Goal: Task Accomplishment & Management: Complete application form

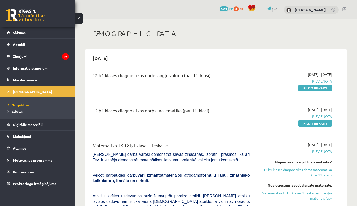
click at [228, 9] on span "1619" at bounding box center [224, 8] width 9 height 5
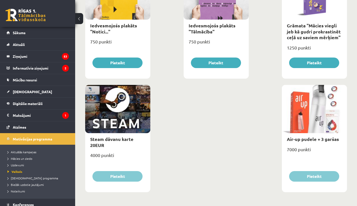
scroll to position [791, 0]
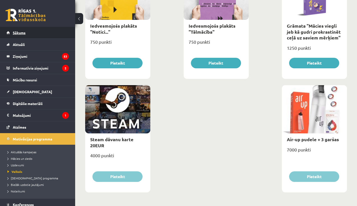
click at [31, 32] on link "Sākums" at bounding box center [38, 33] width 62 height 12
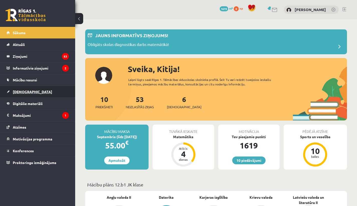
click at [22, 91] on span "[DEMOGRAPHIC_DATA]" at bounding box center [32, 91] width 39 height 5
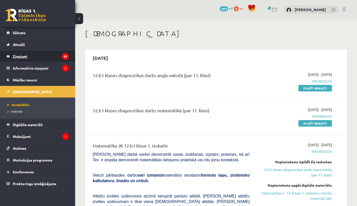
click at [25, 55] on legend "Ziņojumi 53" at bounding box center [41, 56] width 56 height 12
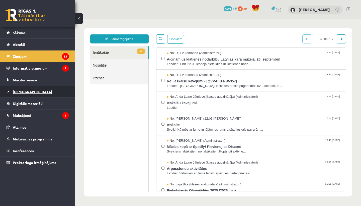
click at [25, 92] on span "[DEMOGRAPHIC_DATA]" at bounding box center [32, 91] width 39 height 5
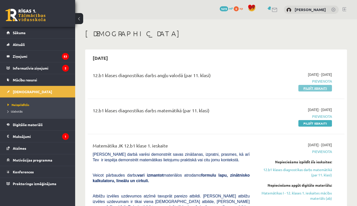
click at [320, 89] on link "Pildīt ieskaiti" at bounding box center [316, 88] width 34 height 7
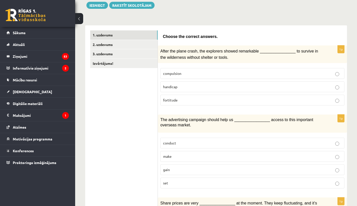
scroll to position [38, 0]
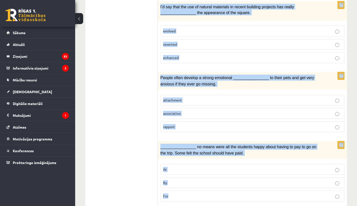
drag, startPoint x: 163, startPoint y: 57, endPoint x: 274, endPoint y: 205, distance: 184.9
click at [274, 205] on form "Choose the correct answers. 1p After the plane crash, the explorers showed rema…" at bounding box center [252, 116] width 179 height 867
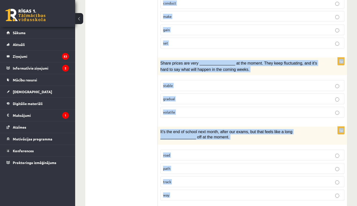
scroll to position [0, 0]
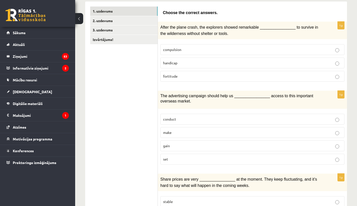
scroll to position [82, 0]
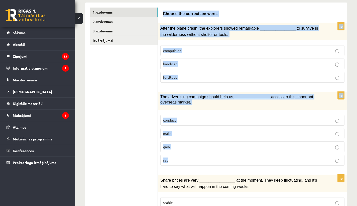
drag, startPoint x: 164, startPoint y: 14, endPoint x: 228, endPoint y: 158, distance: 158.0
copy form "Choose the correct answers. 1p After the plane crash, the explorers showed rema…"
click at [186, 79] on label "fortitude" at bounding box center [252, 77] width 184 height 11
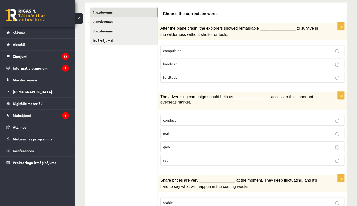
click at [177, 144] on p "gain" at bounding box center [252, 146] width 179 height 5
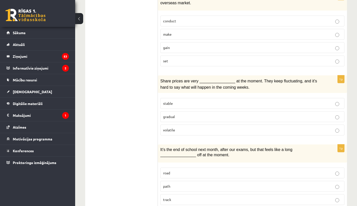
scroll to position [222, 0]
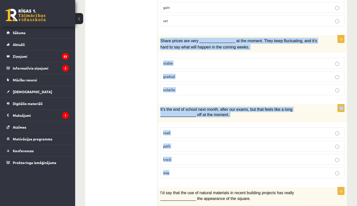
drag, startPoint x: 160, startPoint y: 39, endPoint x: 203, endPoint y: 179, distance: 146.5
copy form "Share prices are very ________________ at the moment. They keep fluctuating, an…"
click at [174, 88] on span "volatile" at bounding box center [169, 89] width 12 height 5
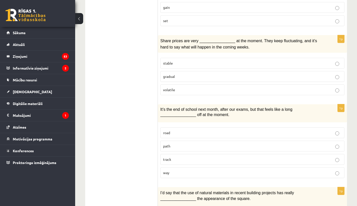
click at [175, 170] on p "way" at bounding box center [252, 172] width 179 height 5
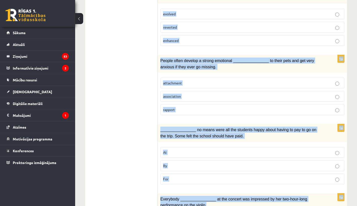
scroll to position [443, 0]
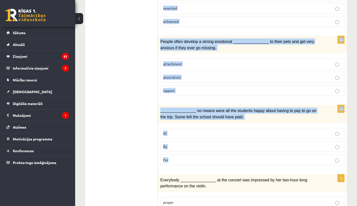
drag, startPoint x: 167, startPoint y: 42, endPoint x: 231, endPoint y: 157, distance: 132.1
click at [231, 157] on form "Choose the correct answers. 1p After the plane crash, the explorers showed rema…" at bounding box center [252, 80] width 179 height 867
copy form "I’d say that the use of natural materials in recent building projects has reall…"
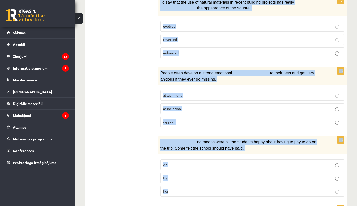
scroll to position [405, 0]
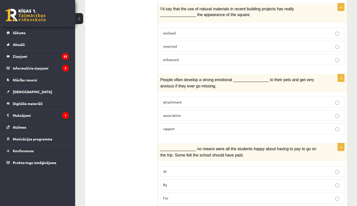
click at [180, 59] on p "enhanced" at bounding box center [252, 59] width 179 height 5
click at [183, 99] on p "attachment" at bounding box center [252, 101] width 179 height 5
drag, startPoint x: 184, startPoint y: 180, endPoint x: 185, endPoint y: 175, distance: 4.4
click at [184, 182] on p "By" at bounding box center [252, 184] width 179 height 5
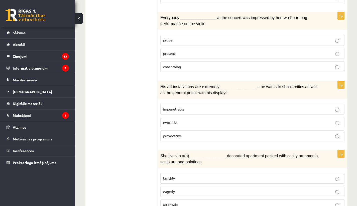
scroll to position [611, 0]
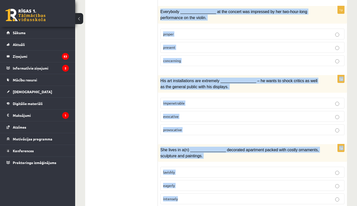
drag, startPoint x: 160, startPoint y: 7, endPoint x: 220, endPoint y: 194, distance: 196.4
copy form "Everybody ________________ at the concert was impressed by her two-hour-long pe…"
click at [187, 45] on p "present" at bounding box center [252, 47] width 179 height 5
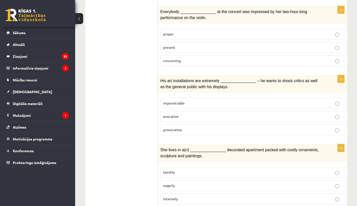
click at [183, 127] on p "provocative" at bounding box center [252, 129] width 179 height 5
click at [181, 169] on p "lavishly" at bounding box center [252, 171] width 179 height 5
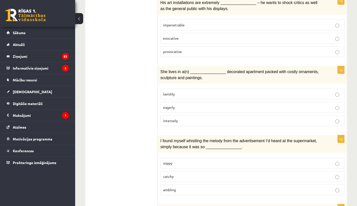
scroll to position [759, 0]
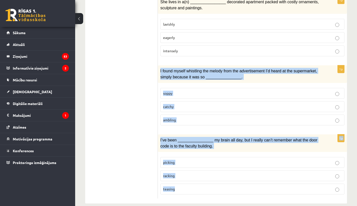
drag, startPoint x: 161, startPoint y: 64, endPoint x: 221, endPoint y: 186, distance: 135.8
copy form "I found myself whistling the melody from the advertisement I’d heard at the sup…"
click at [181, 104] on p "catchy" at bounding box center [252, 106] width 179 height 5
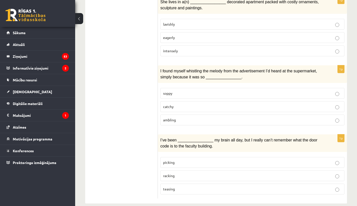
click at [173, 173] on span "racking" at bounding box center [169, 175] width 12 height 5
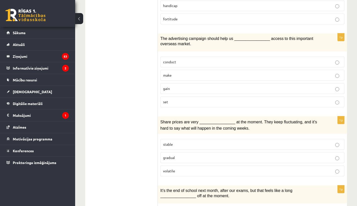
scroll to position [0, 0]
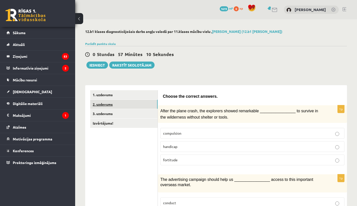
click at [99, 105] on link "2. uzdevums" at bounding box center [123, 104] width 67 height 9
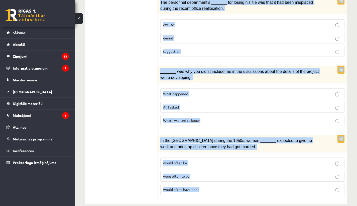
scroll to position [592, 0]
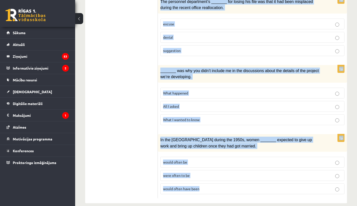
drag, startPoint x: 163, startPoint y: 21, endPoint x: 245, endPoint y: 205, distance: 202.0
copy form "Circle the form that cannot be used to complete the sentences. 1p _______, Judy…"
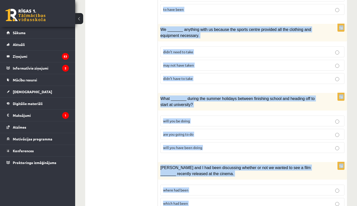
scroll to position [0, 0]
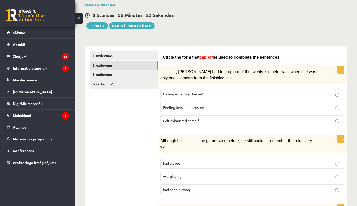
scroll to position [47, 0]
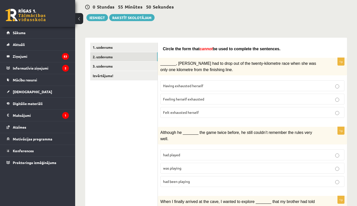
click at [184, 111] on span "Felt exhausted herself" at bounding box center [181, 112] width 36 height 5
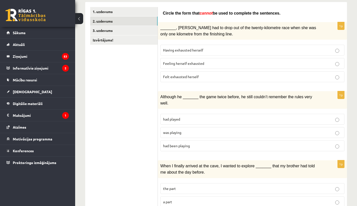
scroll to position [109, 0]
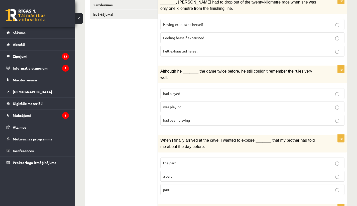
drag, startPoint x: 181, startPoint y: 108, endPoint x: 188, endPoint y: 100, distance: 10.3
click at [181, 108] on p "was playing" at bounding box center [252, 106] width 179 height 5
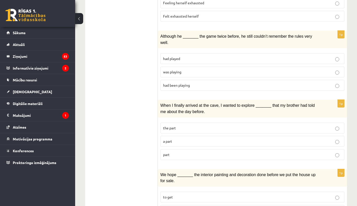
scroll to position [158, 0]
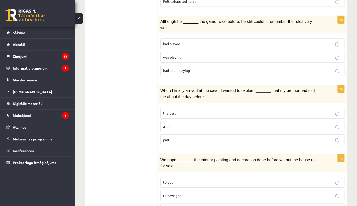
click at [172, 140] on label "part" at bounding box center [252, 139] width 184 height 11
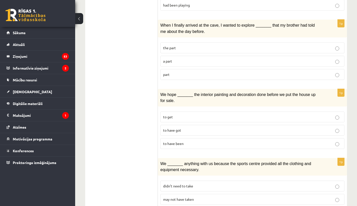
scroll to position [231, 0]
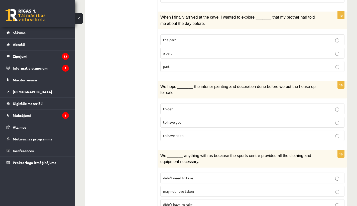
click at [177, 136] on label "to have been" at bounding box center [252, 135] width 184 height 11
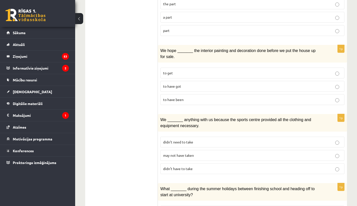
scroll to position [285, 0]
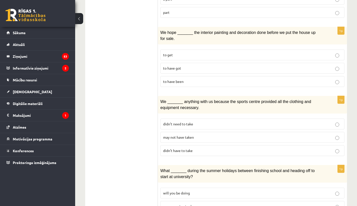
click at [186, 134] on p "may not have taken" at bounding box center [252, 136] width 179 height 5
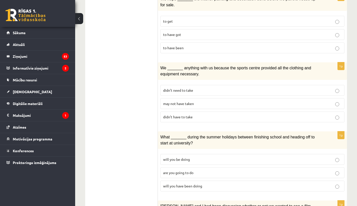
scroll to position [359, 0]
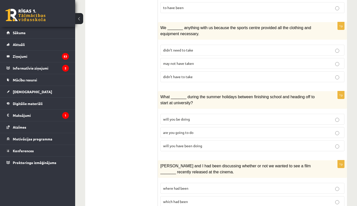
drag, startPoint x: 184, startPoint y: 138, endPoint x: 179, endPoint y: 112, distance: 26.3
click at [184, 143] on p "will you have been doing" at bounding box center [252, 145] width 179 height 5
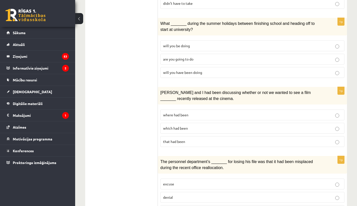
scroll to position [458, 0]
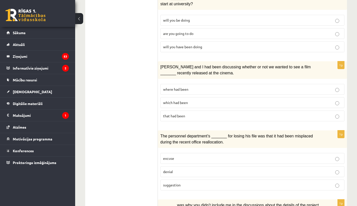
drag, startPoint x: 178, startPoint y: 83, endPoint x: 185, endPoint y: 84, distance: 7.7
click at [178, 87] on span "where had been" at bounding box center [175, 89] width 25 height 5
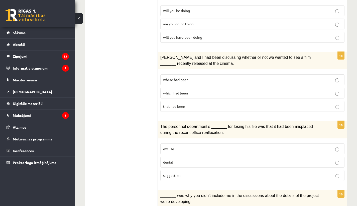
scroll to position [490, 0]
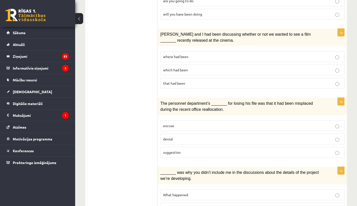
drag, startPoint x: 172, startPoint y: 135, endPoint x: 173, endPoint y: 142, distance: 6.8
click at [172, 136] on p "denial" at bounding box center [252, 138] width 179 height 5
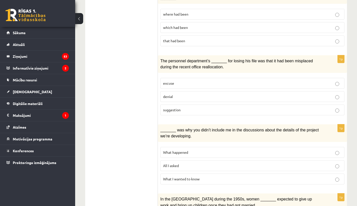
scroll to position [541, 0]
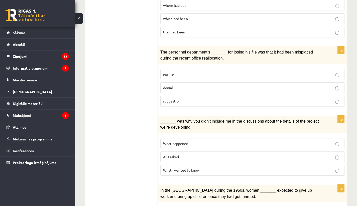
drag, startPoint x: 175, startPoint y: 135, endPoint x: 175, endPoint y: 132, distance: 3.0
click at [175, 141] on span "What happened" at bounding box center [175, 143] width 25 height 5
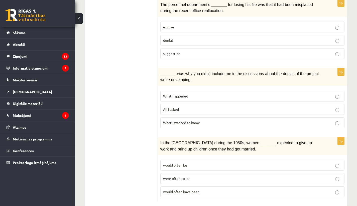
scroll to position [592, 0]
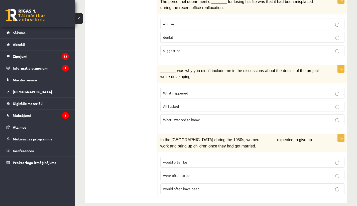
drag, startPoint x: 194, startPoint y: 155, endPoint x: 214, endPoint y: 128, distance: 33.5
click at [193, 159] on p "would often be" at bounding box center [252, 161] width 179 height 5
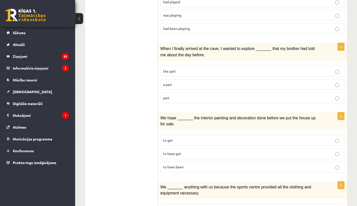
scroll to position [0, 0]
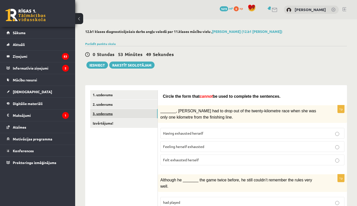
click at [104, 114] on link "3. uzdevums" at bounding box center [123, 113] width 67 height 9
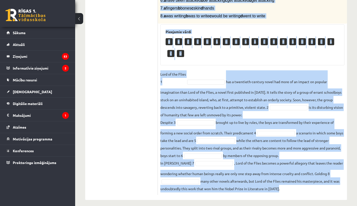
scroll to position [162, 0]
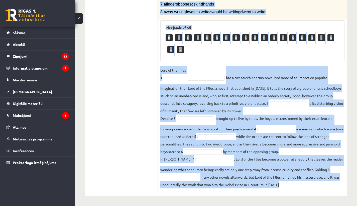
drag, startPoint x: 161, startPoint y: 74, endPoint x: 296, endPoint y: 184, distance: 174.6
click at [296, 184] on div "8p Complete the text with the correct words (a–d). 1. a No sooner b Rarely c On…" at bounding box center [252, 64] width 189 height 254
copy div "Complete the text with the correct words (a–d). 1. a No sooner b Rarely c Only …"
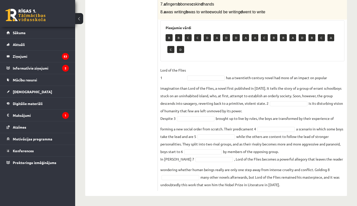
click at [132, 88] on ul "1. uzdevums 2. uzdevums 3. uzdevums Izvērtējums!" at bounding box center [124, 61] width 68 height 259
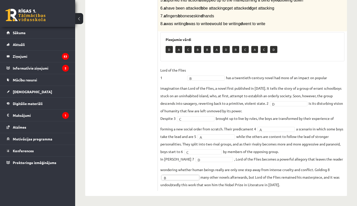
scroll to position [0, 0]
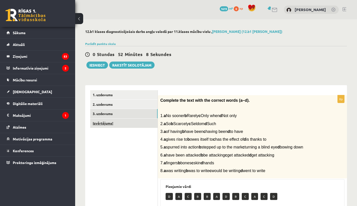
click at [110, 121] on link "Izvērtējums!" at bounding box center [123, 122] width 67 height 9
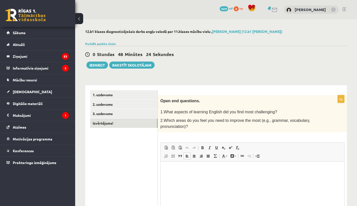
click at [181, 170] on p "Rich Text Editor, wiswyg-editor-user-answer-47024840352900" at bounding box center [253, 168] width 174 height 5
click at [172, 168] on p "**" at bounding box center [253, 168] width 174 height 5
drag, startPoint x: 175, startPoint y: 169, endPoint x: 336, endPoint y: 328, distance: 226.7
click at [184, 172] on span "Paste" at bounding box center [189, 171] width 17 height 7
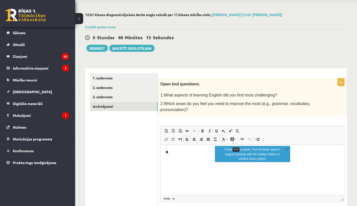
scroll to position [37, 0]
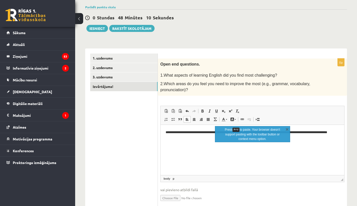
click at [189, 144] on html "**********" at bounding box center [253, 134] width 184 height 20
drag, startPoint x: 193, startPoint y: 144, endPoint x: 217, endPoint y: 141, distance: 23.8
click at [197, 143] on html "**********" at bounding box center [253, 134] width 184 height 20
click at [289, 129] on link "X" at bounding box center [287, 128] width 5 height 5
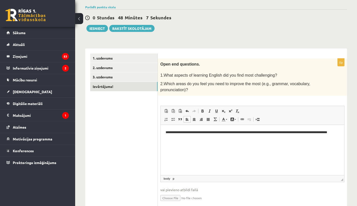
click at [246, 133] on p "**********" at bounding box center [253, 134] width 174 height 10
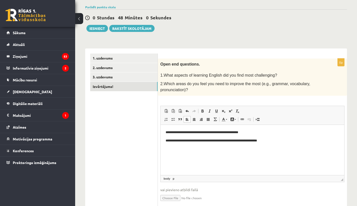
click at [168, 132] on p "**********" at bounding box center [253, 131] width 174 height 5
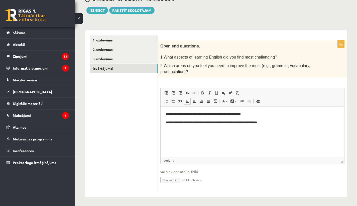
scroll to position [0, 0]
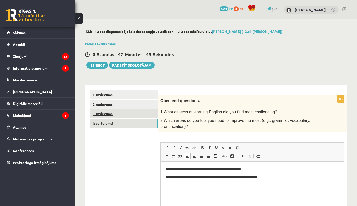
click at [100, 111] on link "3. uzdevums" at bounding box center [123, 113] width 67 height 9
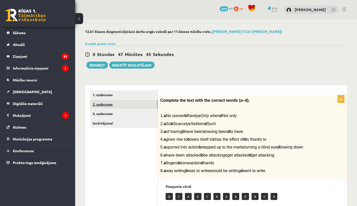
click at [122, 105] on link "2. uzdevums" at bounding box center [123, 104] width 67 height 9
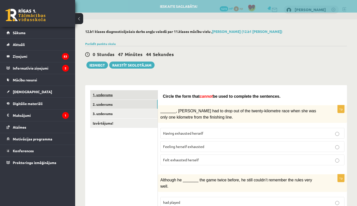
click at [101, 95] on link "1. uzdevums" at bounding box center [123, 94] width 67 height 9
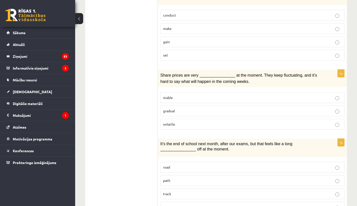
scroll to position [26, 0]
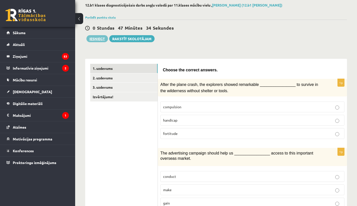
click at [99, 40] on button "Iesniegt" at bounding box center [97, 38] width 22 height 7
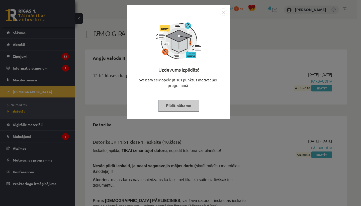
click at [174, 103] on button "Pildīt nākamo" at bounding box center [178, 106] width 41 height 12
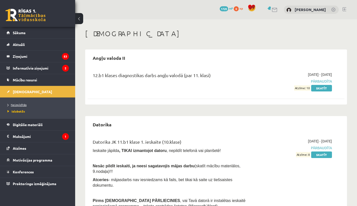
click at [14, 105] on span "Neizpildītās" at bounding box center [17, 105] width 19 height 4
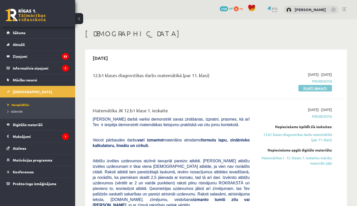
click at [317, 88] on link "Pildīt ieskaiti" at bounding box center [316, 88] width 34 height 7
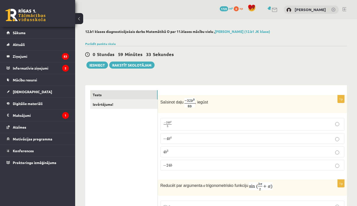
click at [172, 139] on p "− 4 b 4 − 4 b 4" at bounding box center [252, 138] width 179 height 5
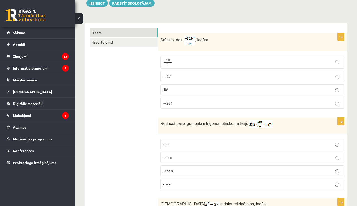
scroll to position [70, 0]
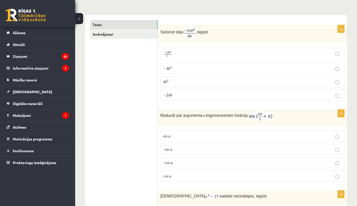
click at [177, 164] on p "- cos ⁡α" at bounding box center [252, 162] width 179 height 5
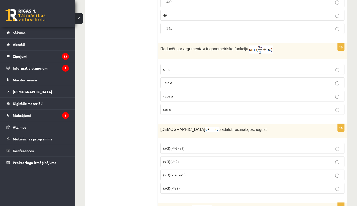
scroll to position [158, 0]
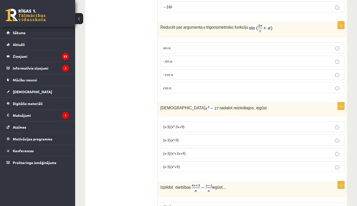
click at [191, 124] on p "(x-3)(x²-3x+9)" at bounding box center [252, 126] width 179 height 5
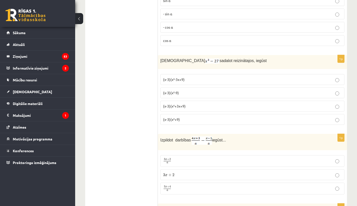
scroll to position [225, 0]
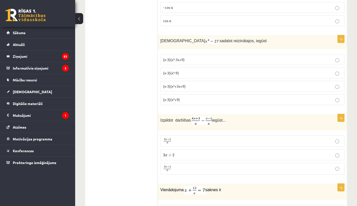
click at [174, 169] on p "3 x + 4 a 3 x + 4 a" at bounding box center [252, 168] width 179 height 6
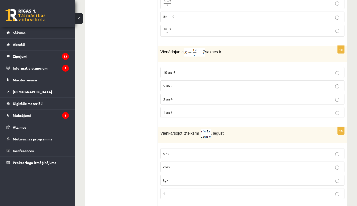
scroll to position [371, 0]
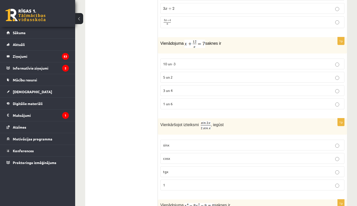
click at [175, 157] on p "cosx" at bounding box center [252, 157] width 179 height 5
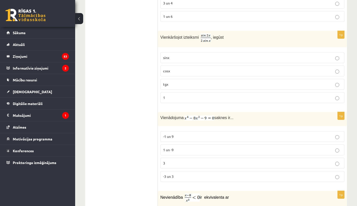
scroll to position [491, 0]
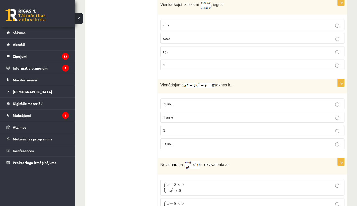
click at [183, 144] on p "-3 un 3" at bounding box center [252, 143] width 179 height 5
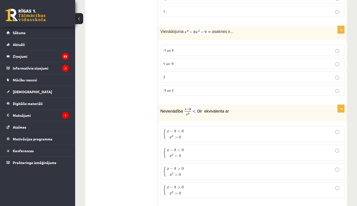
scroll to position [561, 0]
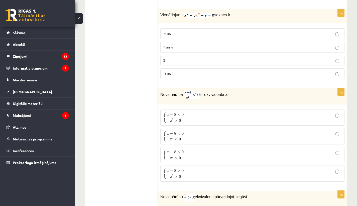
drag, startPoint x: 177, startPoint y: 175, endPoint x: 204, endPoint y: 154, distance: 33.6
click at [177, 175] on span ">" at bounding box center [176, 176] width 3 height 3
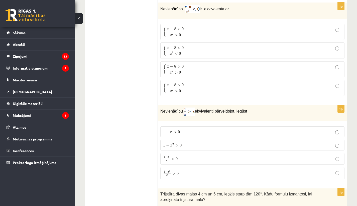
scroll to position [691, 0]
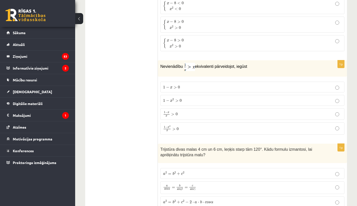
click at [181, 125] on p "1 − x 2 x > 0 1 − x 2 x > 0" at bounding box center [252, 128] width 179 height 7
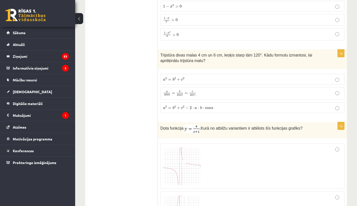
scroll to position [758, 0]
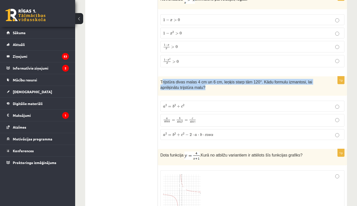
drag, startPoint x: 162, startPoint y: 80, endPoint x: 181, endPoint y: 83, distance: 19.2
click at [208, 88] on p "Trijstūra divas malas 4 cm un 6 cm, leņķis starp tām 120°. Kādu formulu izmanto…" at bounding box center [239, 84] width 159 height 11
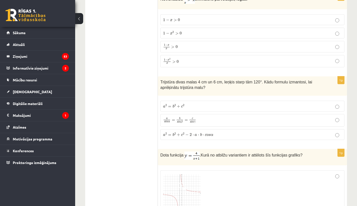
click at [160, 80] on div "Trijstūra divas malas 4 cm un 6 cm, leņķis starp tām 120°. Kādu formulu izmanto…" at bounding box center [252, 85] width 189 height 19
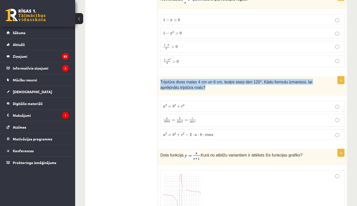
drag, startPoint x: 161, startPoint y: 80, endPoint x: 216, endPoint y: 85, distance: 55.6
click at [216, 85] on p "Trijstūra divas malas 4 cm un 6 cm, leņķis starp tām 120°. Kādu formulu izmanto…" at bounding box center [239, 84] width 159 height 11
copy div "Trijstūra divas malas 4 cm un 6 cm, leņķis starp tām 120°. Kādu formulu izmanto…"
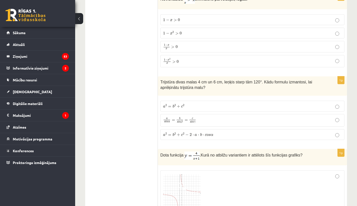
click at [216, 136] on label "a 2 = b 2 + c 2 − 2 ⋅ a ⋅ b ⋅ c o s α a 2 = b 2 + c 2 − 2 ⋅ a ⋅ b ⋅ c o s α" at bounding box center [252, 134] width 184 height 11
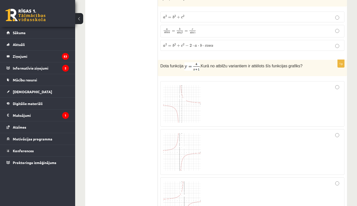
scroll to position [853, 0]
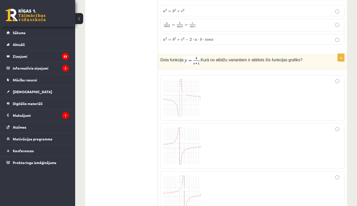
click at [178, 101] on img at bounding box center [182, 98] width 38 height 38
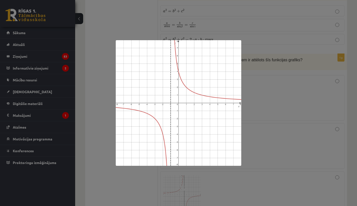
click at [286, 104] on div at bounding box center [178, 103] width 357 height 206
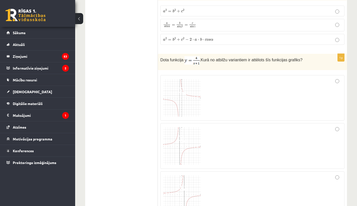
click at [302, 96] on div at bounding box center [252, 98] width 179 height 40
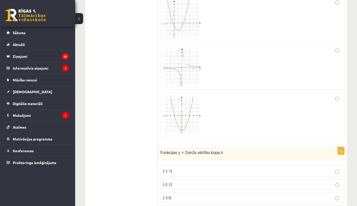
scroll to position [1143, 0]
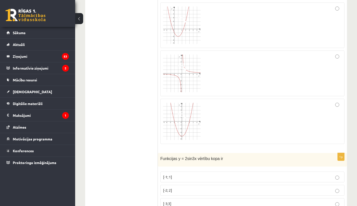
click at [297, 77] on div at bounding box center [252, 73] width 179 height 40
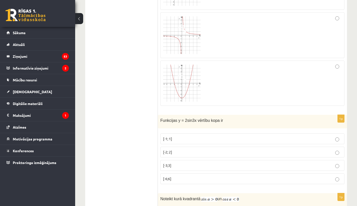
scroll to position [1209, 0]
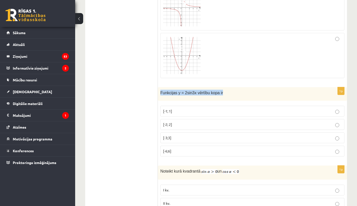
drag, startPoint x: 161, startPoint y: 90, endPoint x: 226, endPoint y: 91, distance: 65.2
click at [226, 91] on p "Funkcijas y = 2sin3x vērtību kopa ir" at bounding box center [239, 92] width 159 height 6
copy span "Funkcijas y = 2sin3x vērtību kopa ir"
click at [170, 120] on label "[-2; 2]" at bounding box center [252, 124] width 184 height 11
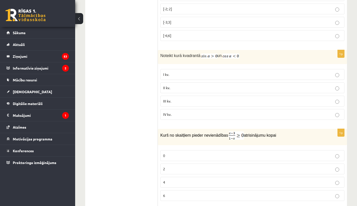
scroll to position [1317, 0]
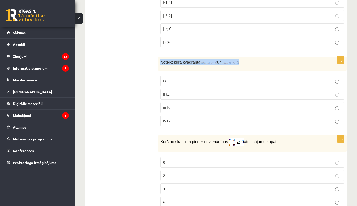
drag, startPoint x: 160, startPoint y: 59, endPoint x: 243, endPoint y: 60, distance: 82.5
click at [243, 60] on div "Noteikt kurā kvadrantā un" at bounding box center [252, 63] width 189 height 14
copy p "Noteikt kurā kvadrantā un"
click at [176, 92] on p "II kv." at bounding box center [252, 93] width 179 height 5
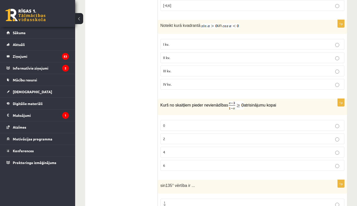
scroll to position [1364, 0]
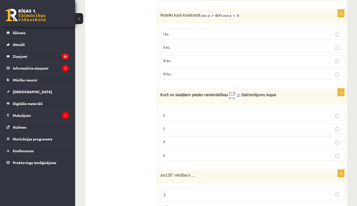
click at [195, 110] on label "0" at bounding box center [252, 115] width 184 height 11
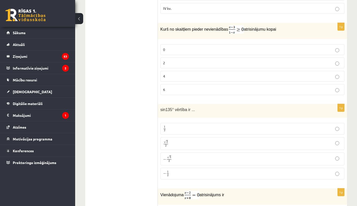
scroll to position [1432, 0]
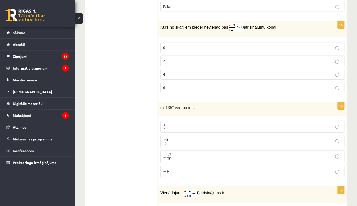
click at [174, 141] on p "√ 2 2 2 2" at bounding box center [252, 141] width 179 height 7
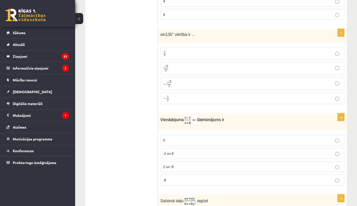
scroll to position [1544, 0]
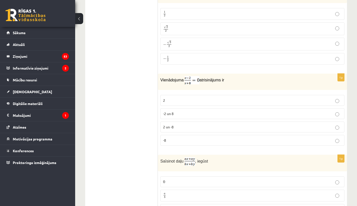
click at [182, 98] on p "2" at bounding box center [252, 100] width 179 height 5
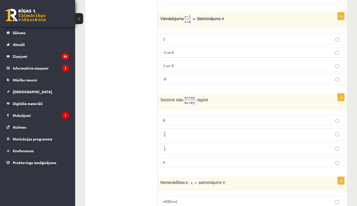
scroll to position [1614, 0]
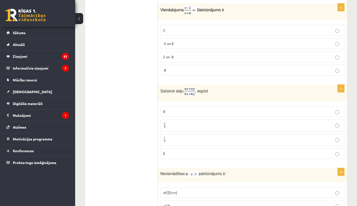
click at [202, 122] on p "a b a b" at bounding box center [252, 125] width 179 height 6
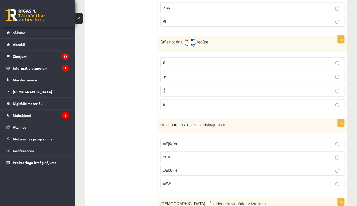
scroll to position [1681, 0]
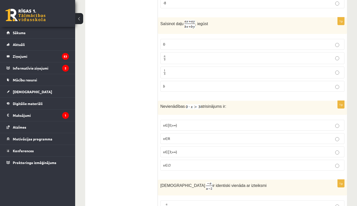
click at [188, 162] on p "x∈∅" at bounding box center [252, 164] width 179 height 5
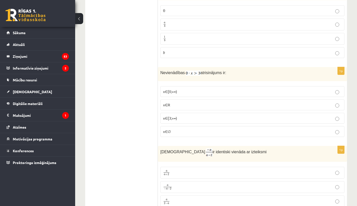
scroll to position [1760, 0]
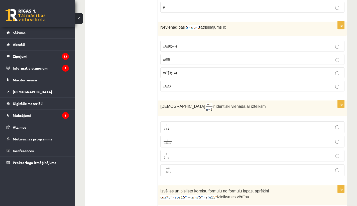
click at [190, 141] on p "a − a − 2 a − a − 2" at bounding box center [252, 141] width 179 height 6
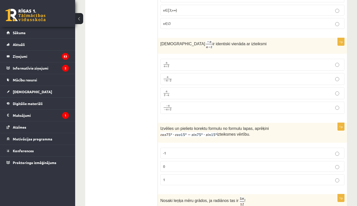
scroll to position [1889, 0]
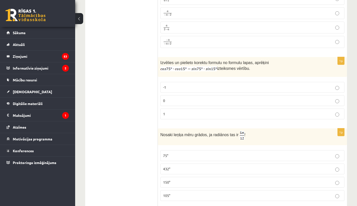
click at [188, 111] on p "1" at bounding box center [252, 113] width 179 height 5
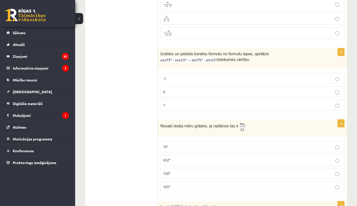
scroll to position [1919, 0]
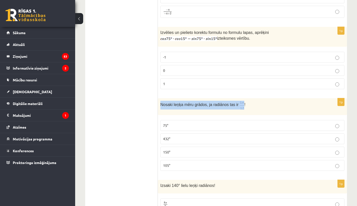
drag, startPoint x: 160, startPoint y: 101, endPoint x: 246, endPoint y: 106, distance: 86.1
click at [246, 106] on div "Nosaki leņķa mēru grādos, ja radiānos tas ir !" at bounding box center [252, 106] width 189 height 17
copy span "Nosaki leņķa mēru grādos, ja radiānos tas ir"
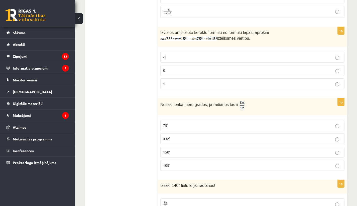
click at [181, 123] on p "75°" at bounding box center [252, 125] width 179 height 5
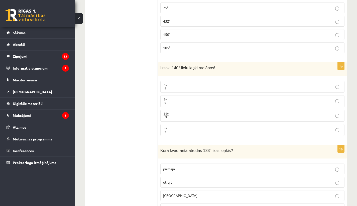
scroll to position [2037, 0]
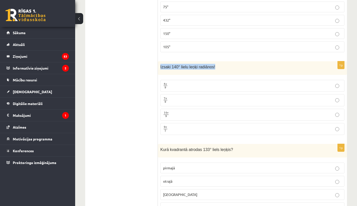
drag, startPoint x: 160, startPoint y: 62, endPoint x: 218, endPoint y: 66, distance: 58.0
click at [218, 66] on div "Izsaki 140° lielu leņķi radiānos!" at bounding box center [252, 68] width 189 height 14
drag, startPoint x: 252, startPoint y: 54, endPoint x: 248, endPoint y: 56, distance: 3.8
drag, startPoint x: 160, startPoint y: 63, endPoint x: 215, endPoint y: 64, distance: 54.9
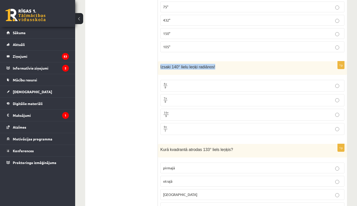
click at [224, 67] on div "Izsaki 140° lielu leņķi radiānos!" at bounding box center [252, 68] width 189 height 14
copy span "Izsaki 140° lielu leņķi radiānos!"
drag, startPoint x: 175, startPoint y: 100, endPoint x: 183, endPoint y: 96, distance: 8.5
click at [175, 100] on p "7 π 9 7 π 9" at bounding box center [252, 100] width 179 height 6
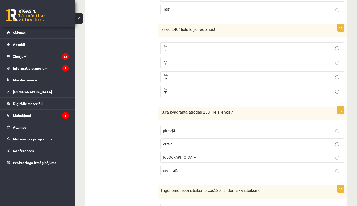
scroll to position [2104, 0]
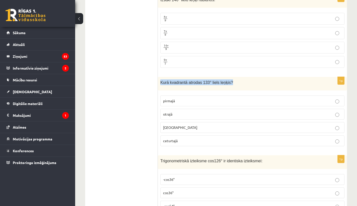
drag, startPoint x: 161, startPoint y: 79, endPoint x: 236, endPoint y: 80, distance: 75.5
click at [238, 81] on div "Kurā kvadrantā atrodas 133° liels leņķis?" at bounding box center [252, 84] width 189 height 14
copy span "Kurā kvadrantā atrodas 133° liels leņķis?"
drag, startPoint x: 178, startPoint y: 112, endPoint x: 199, endPoint y: 94, distance: 27.0
click at [178, 111] on p "otrajā" at bounding box center [252, 113] width 179 height 5
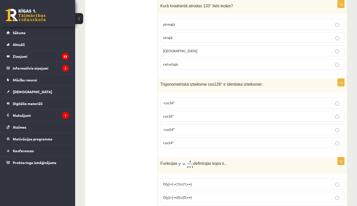
scroll to position [2214, 0]
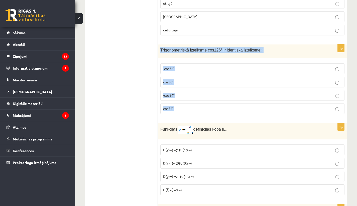
drag, startPoint x: 161, startPoint y: 46, endPoint x: 195, endPoint y: 106, distance: 68.5
click at [195, 106] on div "1p Trigonometriskā izteiksme cos126° ir identiska izteiksmei: -cos36° cos36° -c…" at bounding box center [252, 80] width 189 height 73
copy div "Trigonometriskā izteiksme cos126° ir identiska izteiksmei: -cos36° cos36° -cos5…"
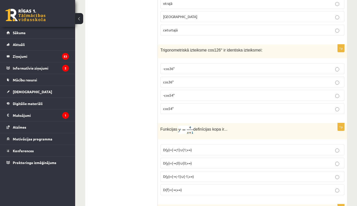
drag, startPoint x: 179, startPoint y: 93, endPoint x: 182, endPoint y: 91, distance: 3.4
click at [179, 93] on p "-cos54°" at bounding box center [252, 94] width 179 height 5
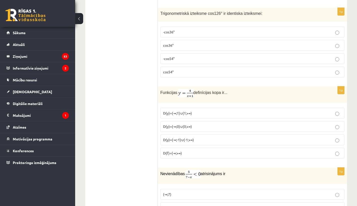
scroll to position [2252, 0]
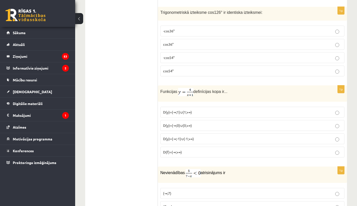
click at [202, 124] on p "D(y)=(-∞;0)∪(0;+∞)" at bounding box center [252, 125] width 179 height 5
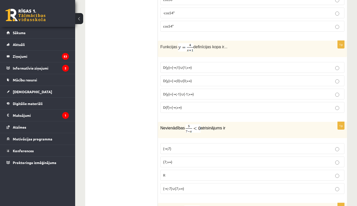
scroll to position [2313, 0]
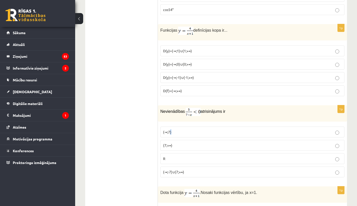
click at [171, 131] on p "(-∞;7)" at bounding box center [252, 131] width 179 height 5
click at [211, 131] on p "(-∞;7)" at bounding box center [252, 131] width 179 height 5
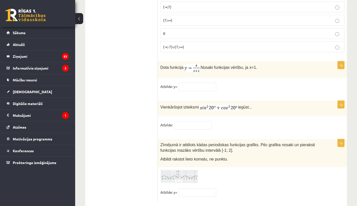
scroll to position [2420, 0]
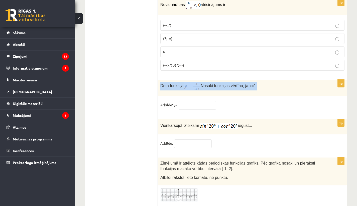
drag, startPoint x: 160, startPoint y: 83, endPoint x: 247, endPoint y: 85, distance: 87.5
click at [269, 85] on div "Dota funkcija . Nosaki funkcijas vērtību, ja x=1." at bounding box center [252, 87] width 189 height 16
copy p "Dota funkcija . Nosaki funkcijas vērtību, ja x=1."
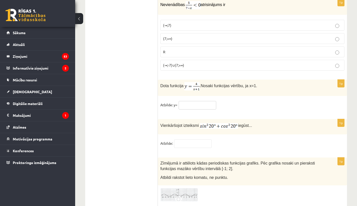
click at [191, 101] on input "text" at bounding box center [198, 105] width 38 height 9
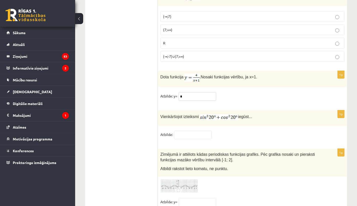
scroll to position [2436, 0]
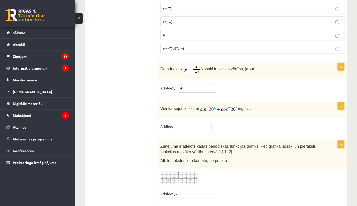
type input "*"
drag, startPoint x: 162, startPoint y: 106, endPoint x: 251, endPoint y: 107, distance: 89.2
click at [251, 107] on p "Vienkāršojot izteiksmi iegūst..." at bounding box center [239, 108] width 159 height 7
copy p "Vienkāršojot izteiksmi iegūst."
click at [181, 125] on input "text" at bounding box center [193, 126] width 38 height 9
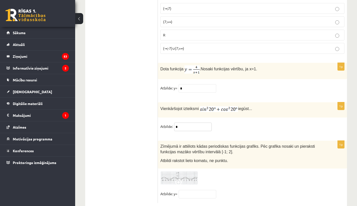
scroll to position [2446, 0]
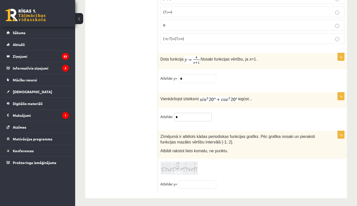
type input "*"
click at [172, 166] on img at bounding box center [179, 168] width 38 height 14
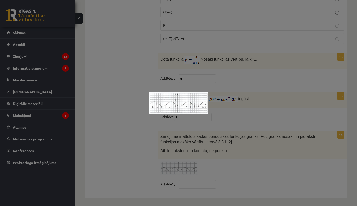
click at [230, 145] on div at bounding box center [178, 103] width 357 height 206
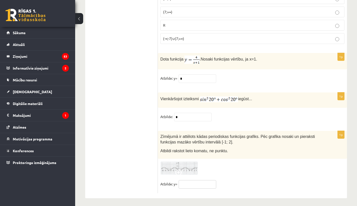
click at [182, 182] on input "text" at bounding box center [198, 184] width 38 height 9
type input "*"
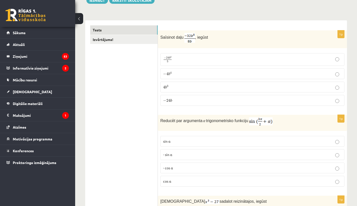
scroll to position [0, 0]
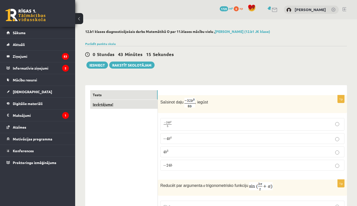
type input "**"
click at [106, 104] on link "Izvērtējums!" at bounding box center [123, 104] width 67 height 9
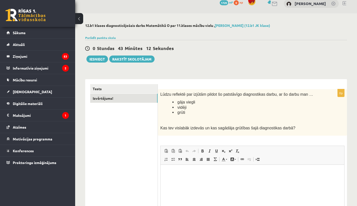
scroll to position [22, 0]
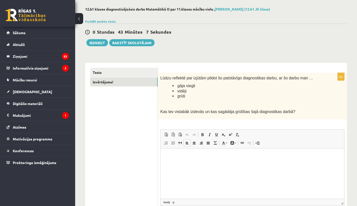
click at [209, 156] on p "Rich Text Editor, wiswyg-editor-user-answer-47024758021760" at bounding box center [253, 155] width 174 height 5
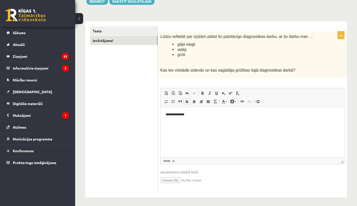
scroll to position [0, 0]
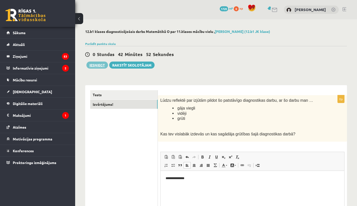
click at [94, 65] on button "Iesniegt" at bounding box center [97, 64] width 22 height 7
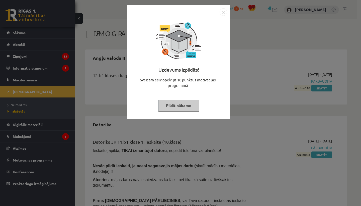
click at [179, 104] on button "Pildīt nākamo" at bounding box center [178, 106] width 41 height 12
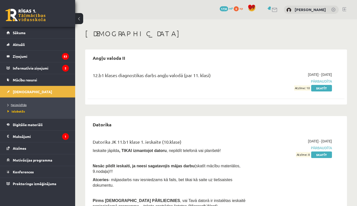
click at [22, 106] on span "Neizpildītās" at bounding box center [17, 105] width 19 height 4
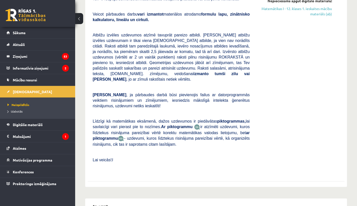
scroll to position [128, 0]
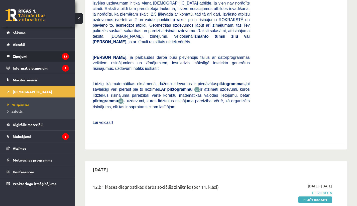
click at [18, 54] on legend "Ziņojumi 53" at bounding box center [41, 56] width 56 height 12
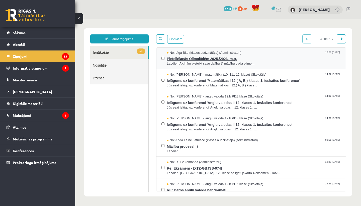
scroll to position [163, 0]
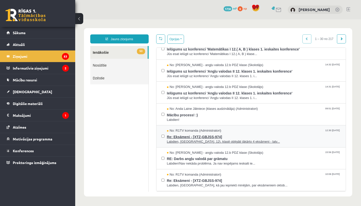
click at [205, 133] on span "Re: Eksāmeni - [XTZ-GBJSS-974]" at bounding box center [254, 136] width 174 height 6
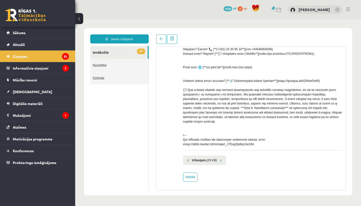
scroll to position [197, 0]
click at [191, 175] on link "Atbildēt" at bounding box center [190, 176] width 15 height 9
type input "**********"
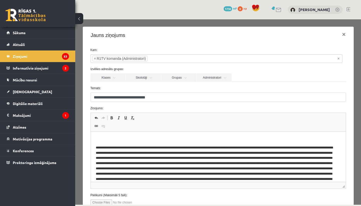
click at [139, 139] on p "Rich Text Editor, wiswyg-editor-47024857589860-1758054752-430" at bounding box center [218, 138] width 245 height 5
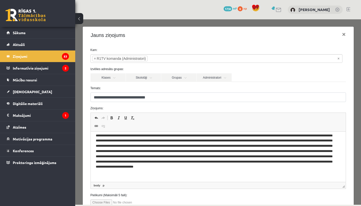
scroll to position [37, 0]
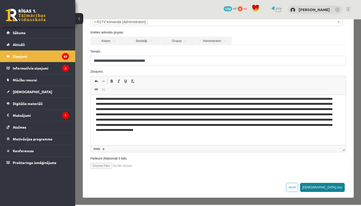
click at [335, 186] on button "Sūtīt ziņu" at bounding box center [322, 186] width 45 height 9
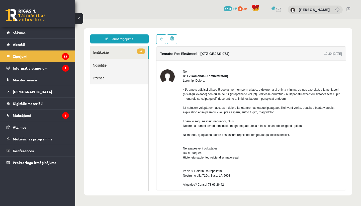
scroll to position [0, 0]
click at [25, 54] on legend "Ziņojumi 53" at bounding box center [41, 56] width 56 height 12
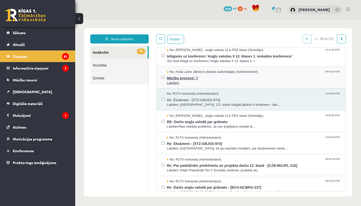
scroll to position [226, 0]
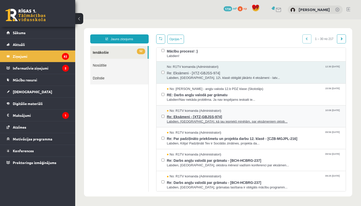
click at [212, 113] on span "Re: Eksāmeni - [XTZ-GBJSS-974]" at bounding box center [254, 116] width 174 height 6
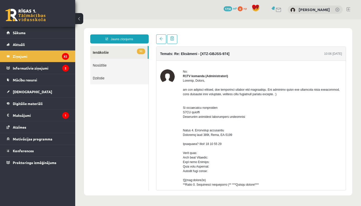
scroll to position [0, 0]
click at [161, 37] on link at bounding box center [161, 39] width 10 height 10
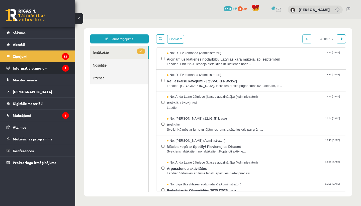
click at [45, 68] on legend "Informatīvie ziņojumi 2" at bounding box center [41, 68] width 56 height 12
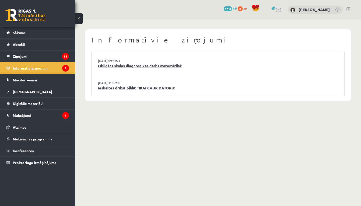
click at [179, 66] on link "Obligāts skolas diagnostikas darbs matemātikā!" at bounding box center [218, 66] width 240 height 6
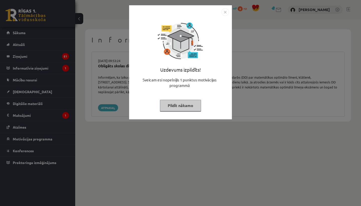
click at [179, 105] on button "Pildīt nākamo" at bounding box center [180, 106] width 41 height 12
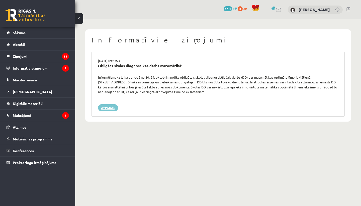
click at [108, 108] on link "Atpakaļ" at bounding box center [108, 107] width 20 height 7
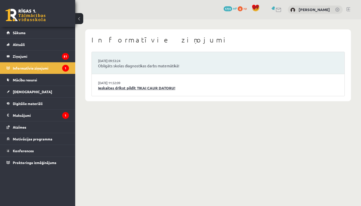
click at [129, 86] on link "Ieskaites drīkst pildīt TIKAI CAUR DATORU!" at bounding box center [218, 88] width 240 height 6
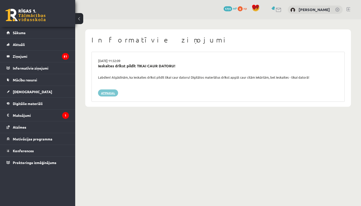
click at [106, 94] on link "Atpakaļ" at bounding box center [108, 92] width 20 height 7
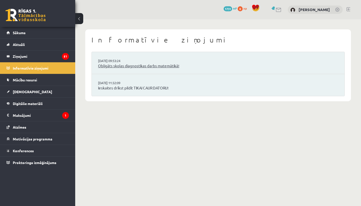
click at [123, 65] on link "Obligāts skolas diagnostikas darbs matemātikā!" at bounding box center [218, 66] width 240 height 6
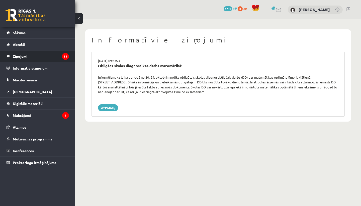
click at [26, 54] on legend "Ziņojumi 51" at bounding box center [41, 56] width 56 height 12
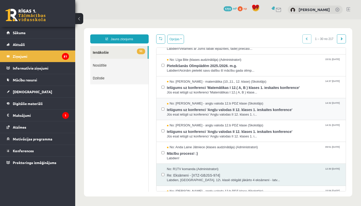
scroll to position [147, 0]
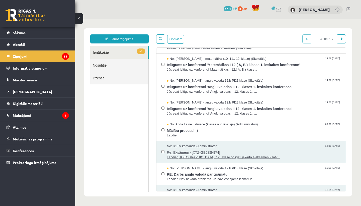
click at [198, 149] on span "Re: Eksāmeni - [XTZ-GBJSS-974]" at bounding box center [254, 151] width 174 height 6
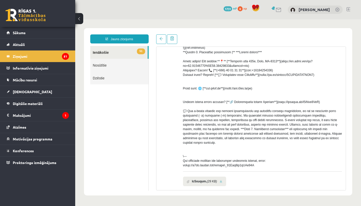
scroll to position [198, 0]
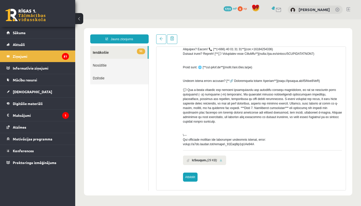
click at [192, 176] on link "Atbildēt" at bounding box center [190, 176] width 15 height 9
type input "**********"
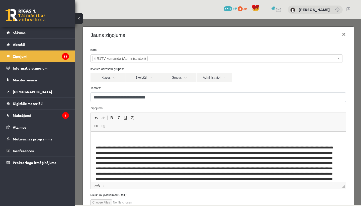
click at [119, 139] on p "Rich Text Editor, wiswyg-editor-47024991382120-1758055070-725" at bounding box center [218, 138] width 245 height 5
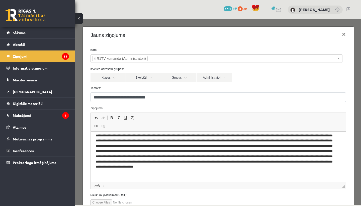
scroll to position [34, 0]
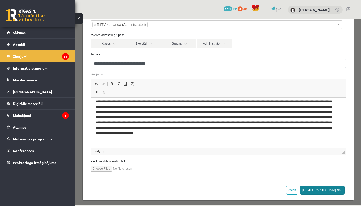
click at [333, 189] on button "[DEMOGRAPHIC_DATA] ziņu" at bounding box center [322, 189] width 45 height 9
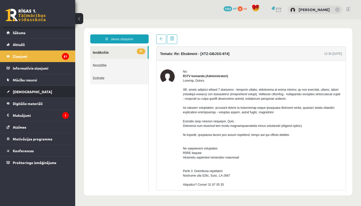
scroll to position [0, 0]
click at [97, 51] on link "51 Ienākošie" at bounding box center [118, 52] width 57 height 13
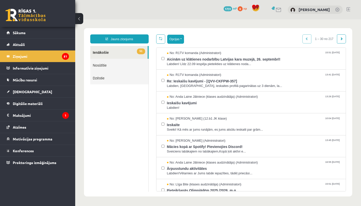
click at [172, 39] on button "Opcijas" at bounding box center [175, 39] width 17 height 9
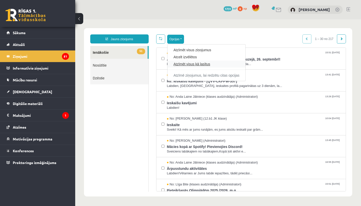
click at [210, 65] on link "Atzīmēt visus kā lasītus" at bounding box center [206, 63] width 66 height 5
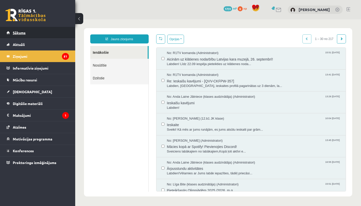
click at [25, 32] on span "Sākums" at bounding box center [19, 32] width 13 height 5
